Goal: Check status: Check status

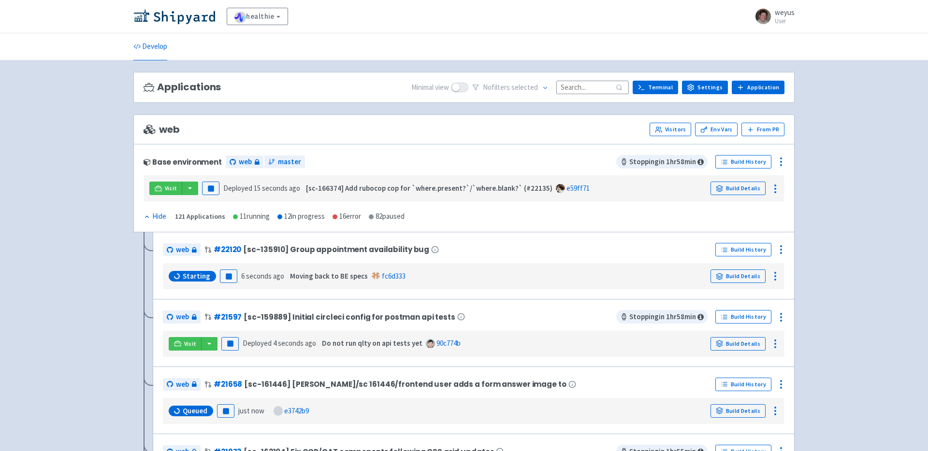
click at [593, 85] on input at bounding box center [592, 87] width 73 height 13
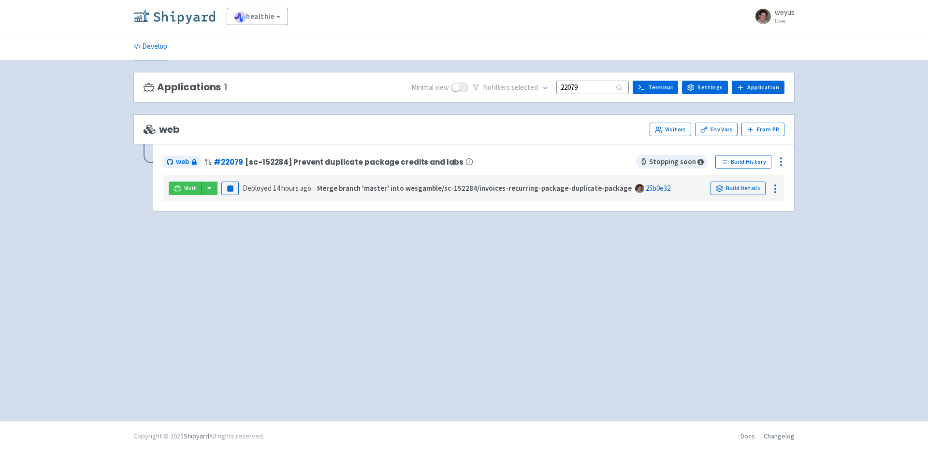
type input "22079"
click at [161, 17] on img at bounding box center [174, 16] width 82 height 15
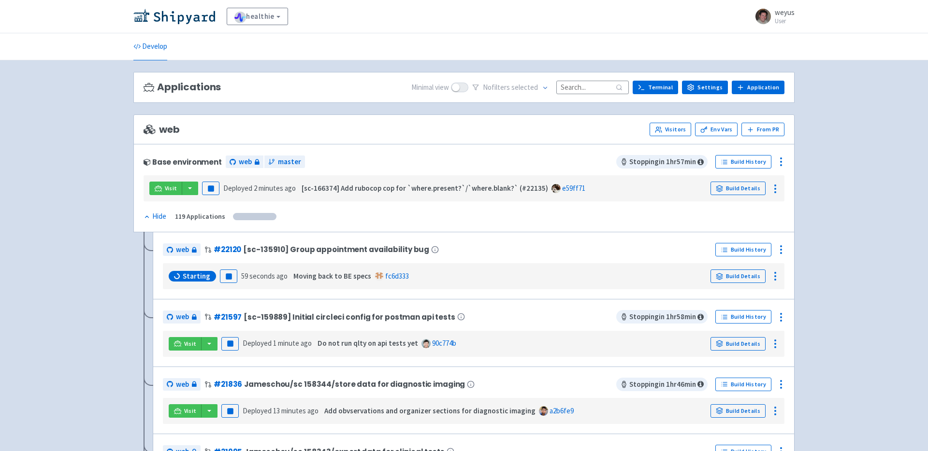
click at [586, 88] on input at bounding box center [592, 87] width 73 height 13
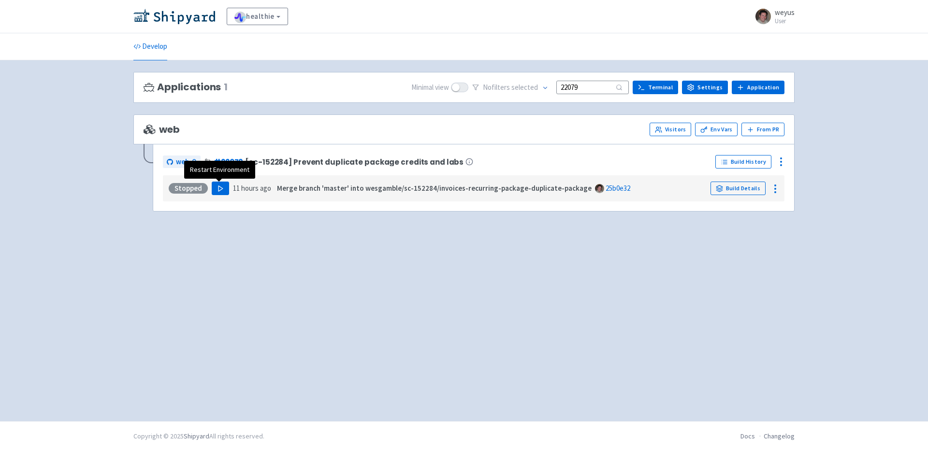
type input "22079"
click at [220, 189] on polygon "button" at bounding box center [220, 188] width 4 height 5
